Goal: Contribute content

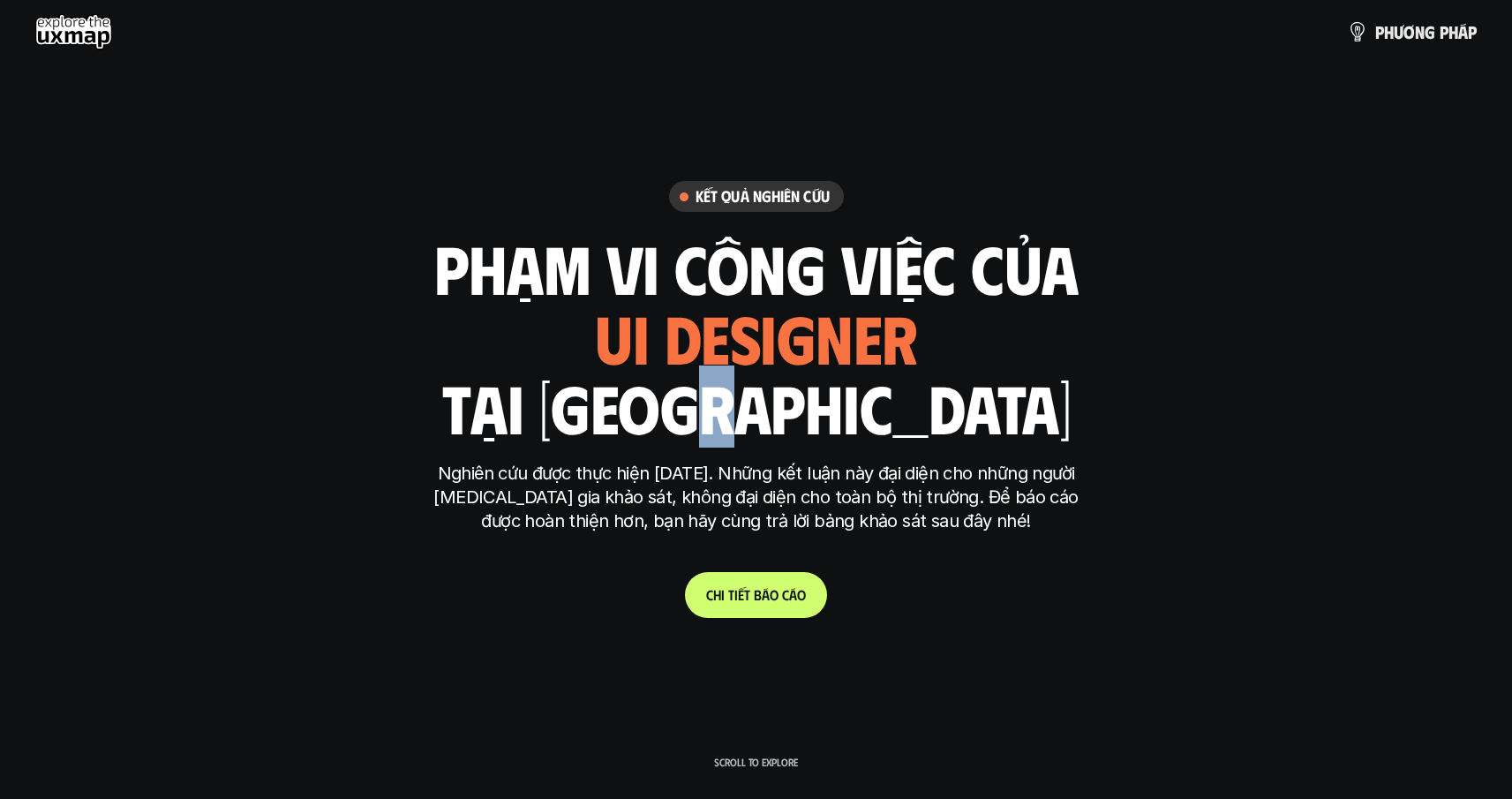
drag, startPoint x: 824, startPoint y: 400, endPoint x: 862, endPoint y: 408, distance: 38.8
click at [862, 408] on h1 "tại [GEOGRAPHIC_DATA]" at bounding box center [755, 407] width 629 height 75
click at [942, 412] on div "phạm vi công việc của ui designer ui/ux designer product designer [DEMOGRAPHIC_…" at bounding box center [757, 337] width 645 height 206
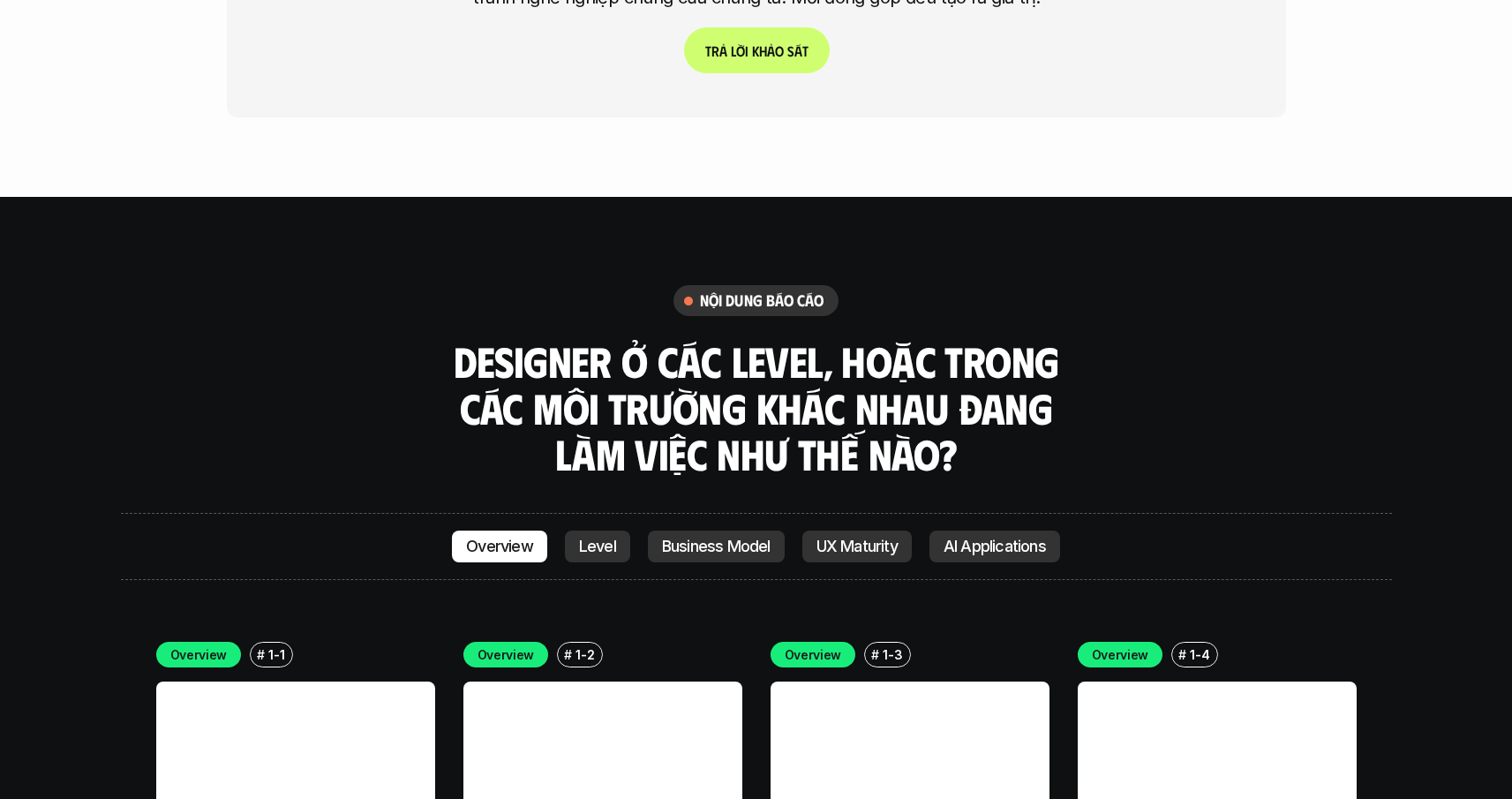
scroll to position [4681, 0]
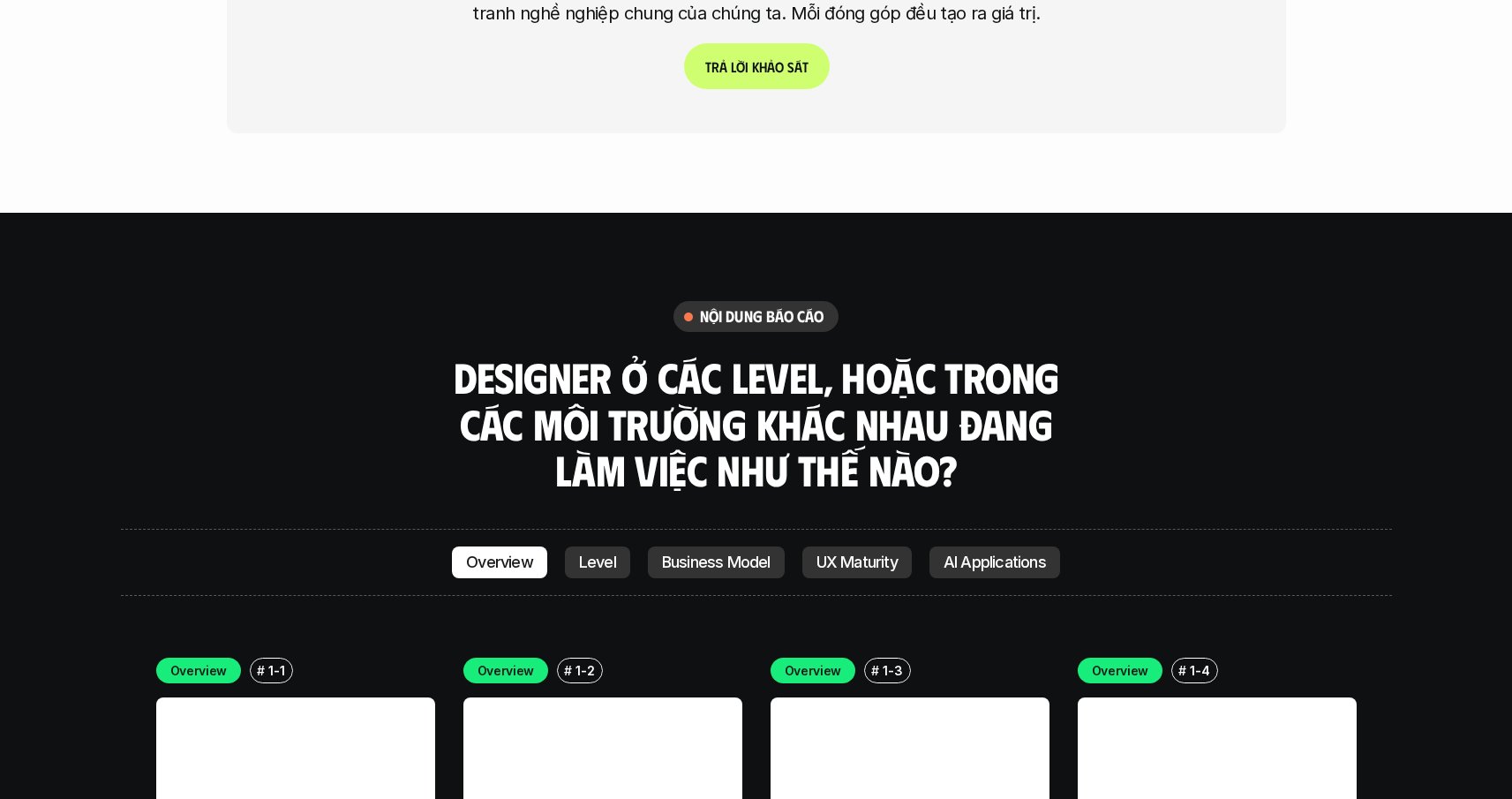
click at [600, 553] on p "Level" at bounding box center [598, 562] width 37 height 17
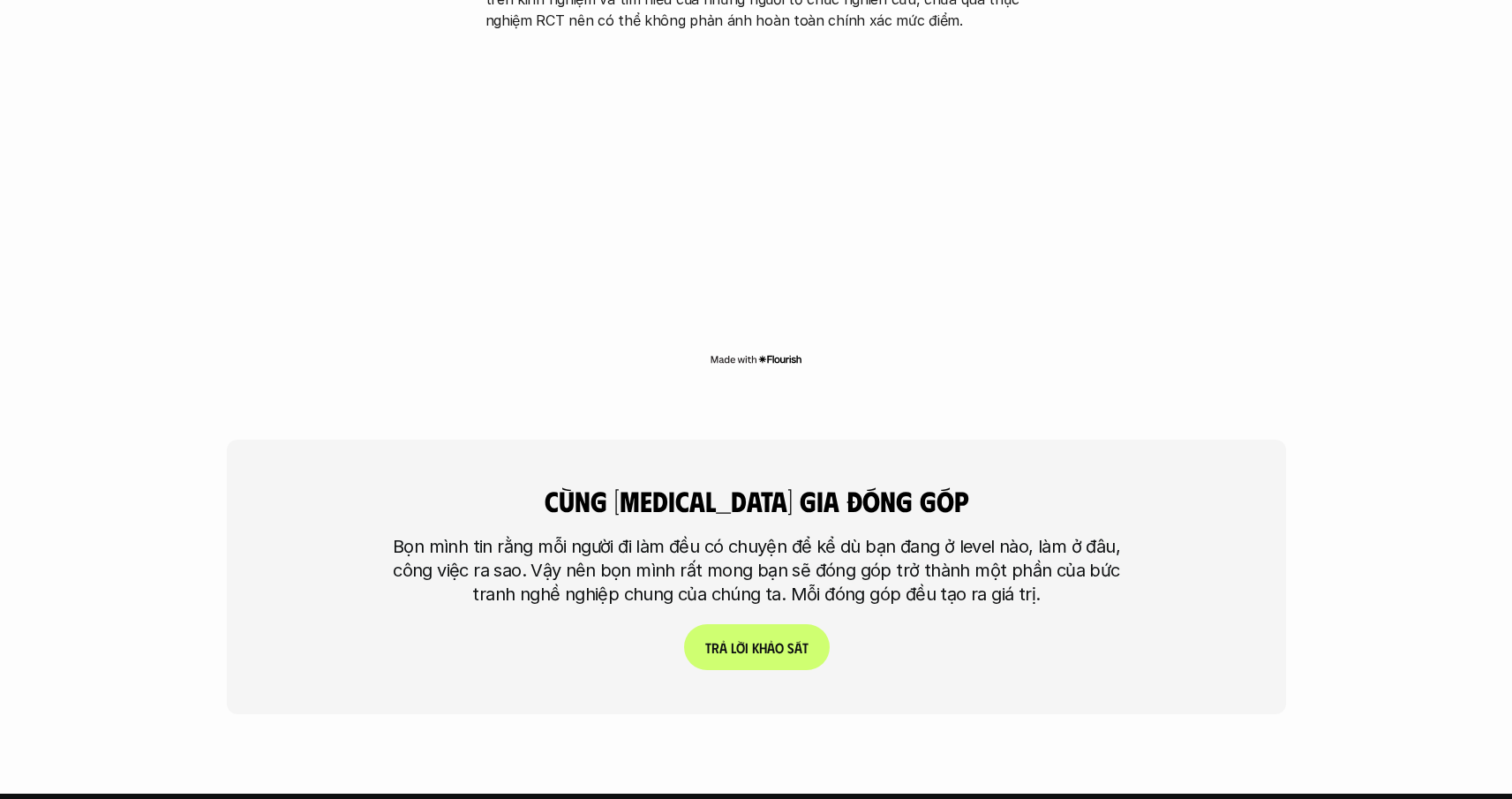
scroll to position [4044, 0]
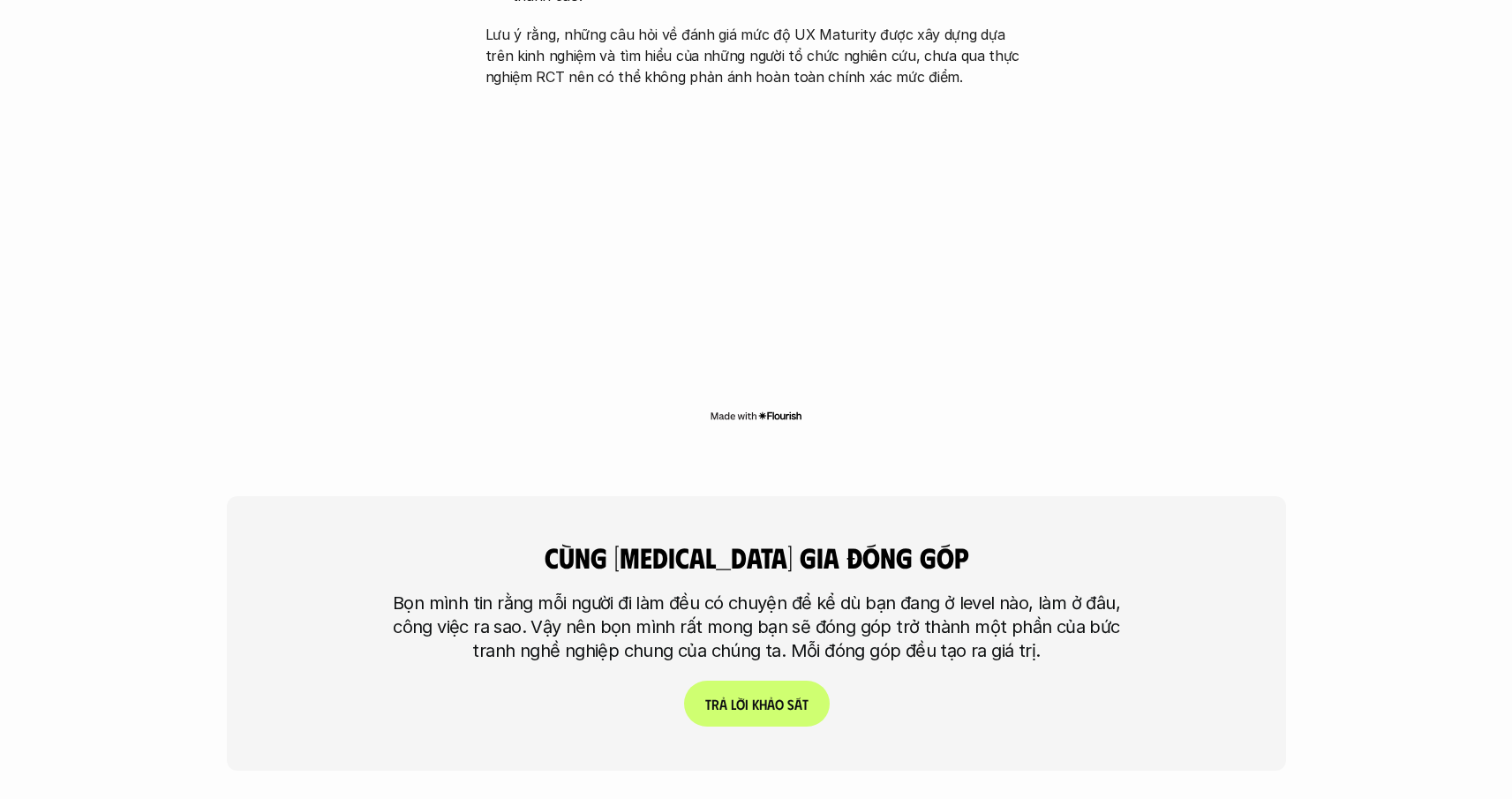
click at [747, 680] on link "T r ả l ờ i k h ả o s á t" at bounding box center [756, 703] width 145 height 46
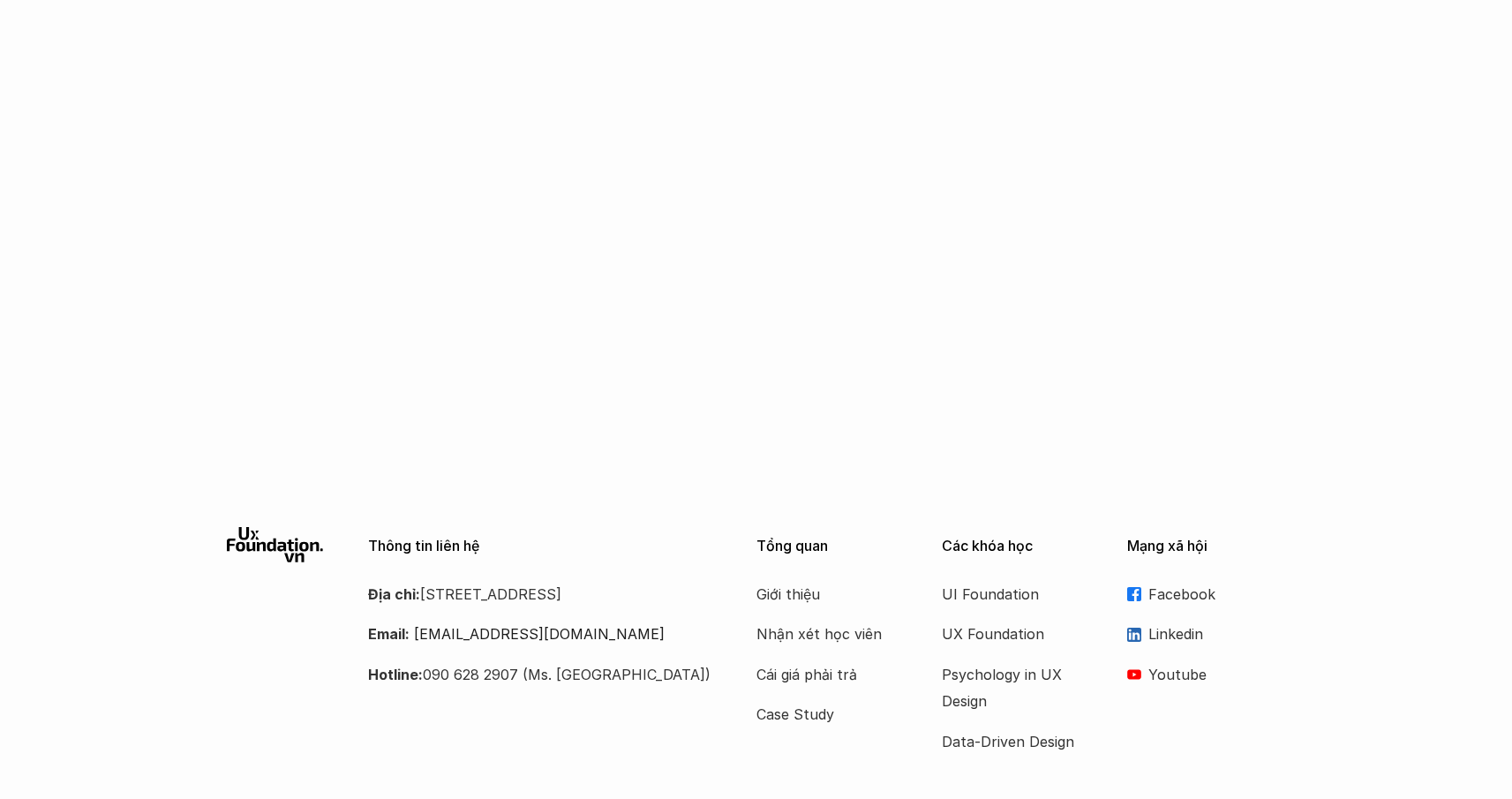
scroll to position [1187, 0]
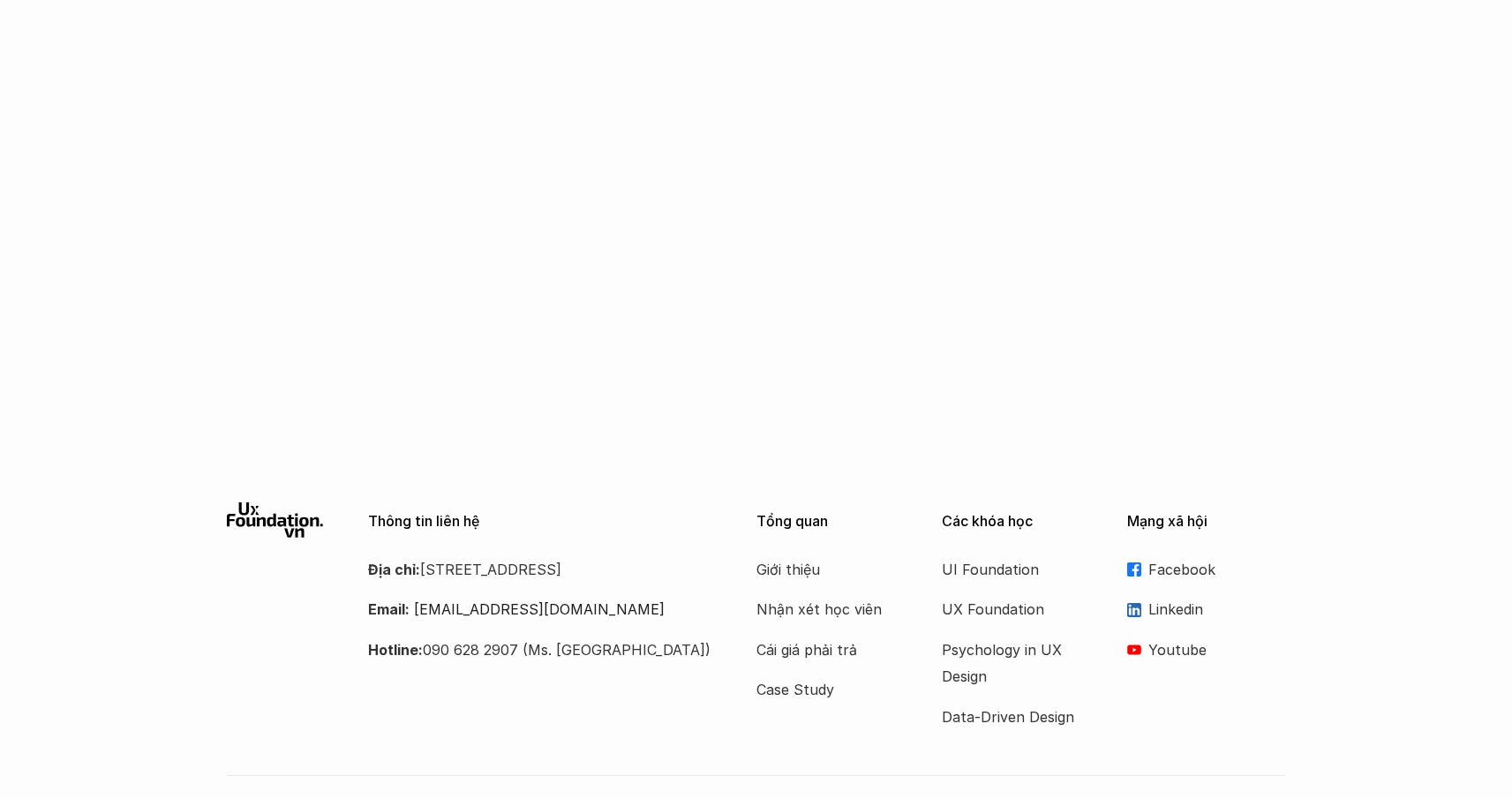
click at [1178, 596] on p "Linkedin" at bounding box center [1217, 608] width 138 height 27
